Goal: Information Seeking & Learning: Learn about a topic

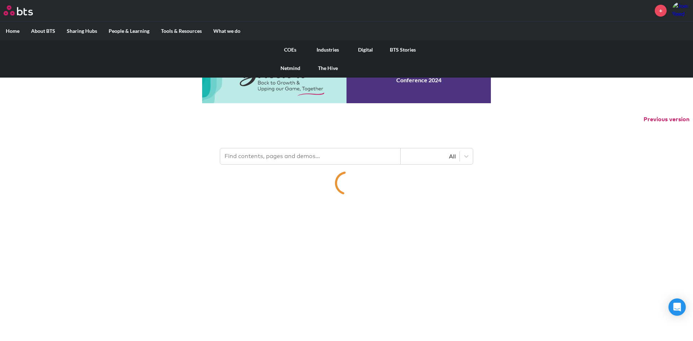
click at [231, 32] on label "What we do" at bounding box center [226, 31] width 39 height 19
click at [0, 0] on input "What we do" at bounding box center [0, 0] width 0 height 0
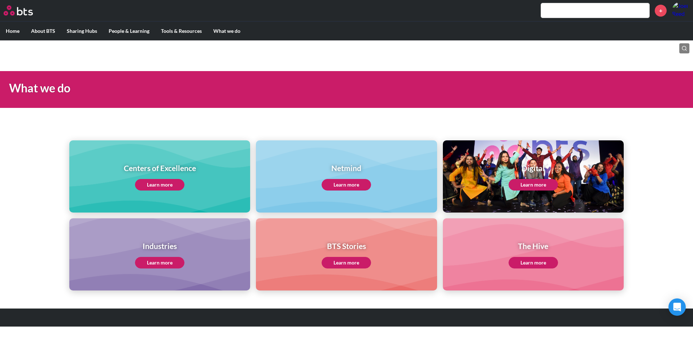
click at [162, 184] on link "Learn more" at bounding box center [159, 185] width 49 height 12
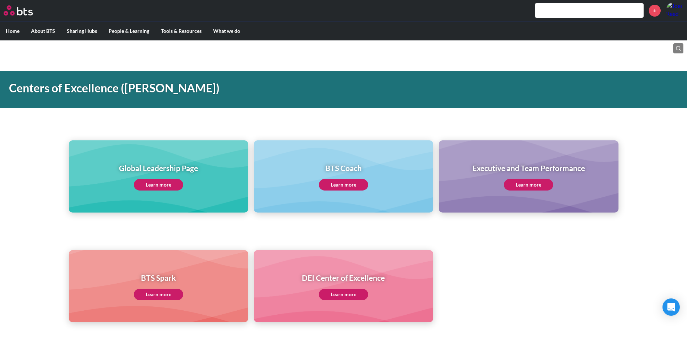
click at [168, 181] on link "Learn more" at bounding box center [158, 185] width 49 height 12
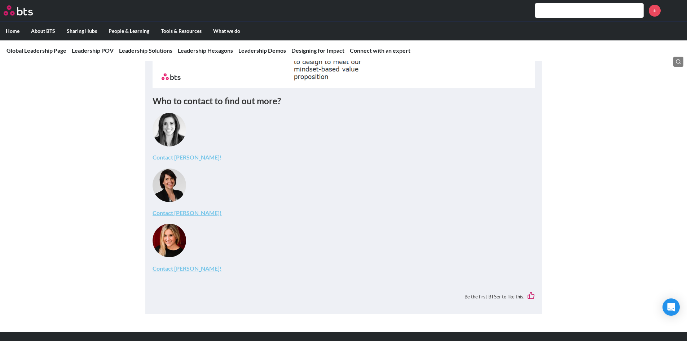
scroll to position [2885, 0]
